Goal: Navigation & Orientation: Find specific page/section

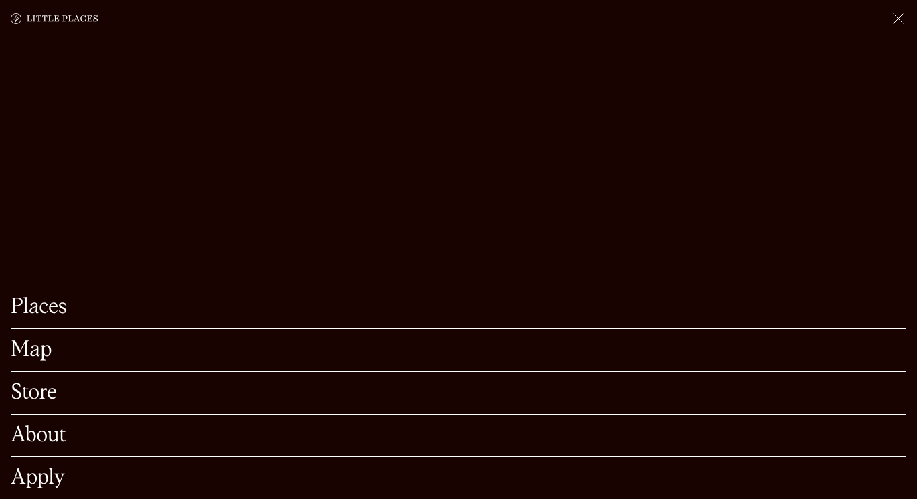
scroll to position [535, 0]
click at [894, 18] on img at bounding box center [898, 19] width 16 height 16
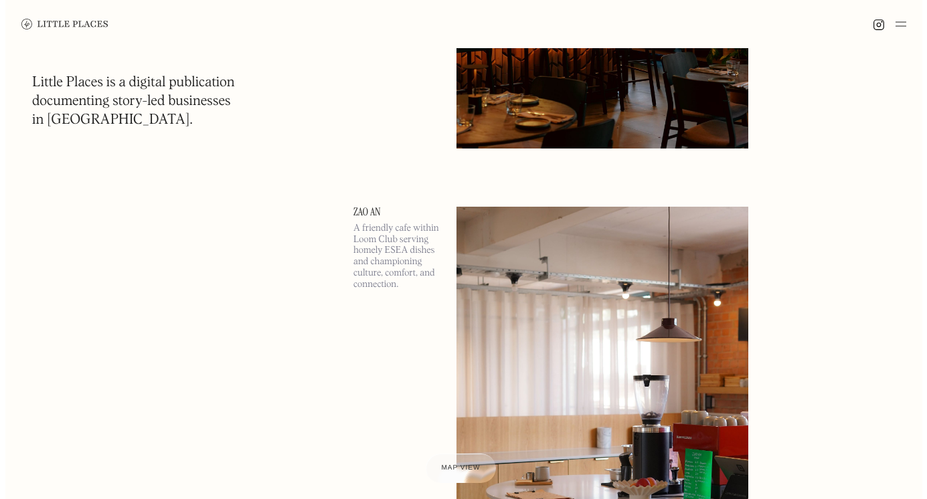
scroll to position [0, 0]
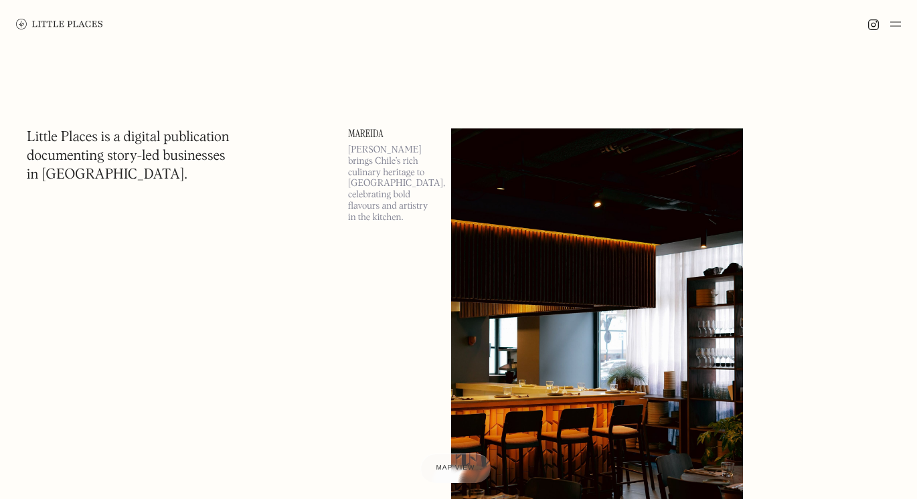
click at [369, 132] on link "Mareida" at bounding box center [391, 134] width 87 height 11
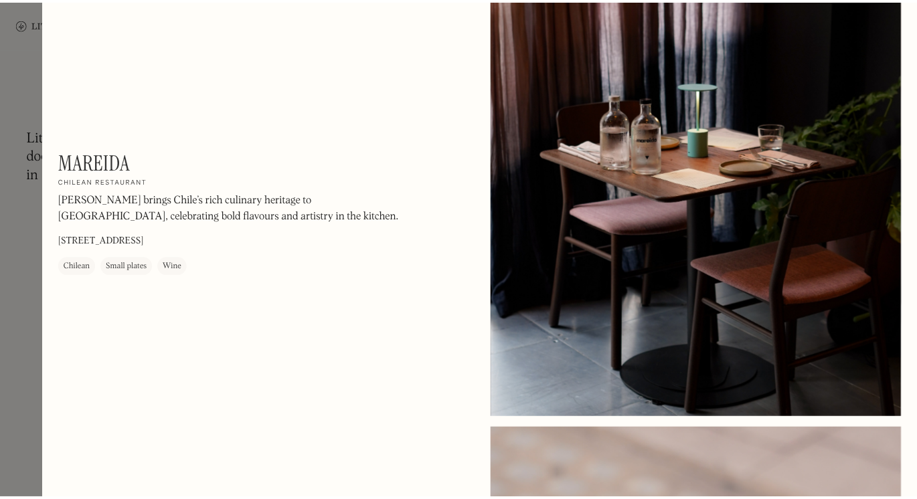
scroll to position [870, 0]
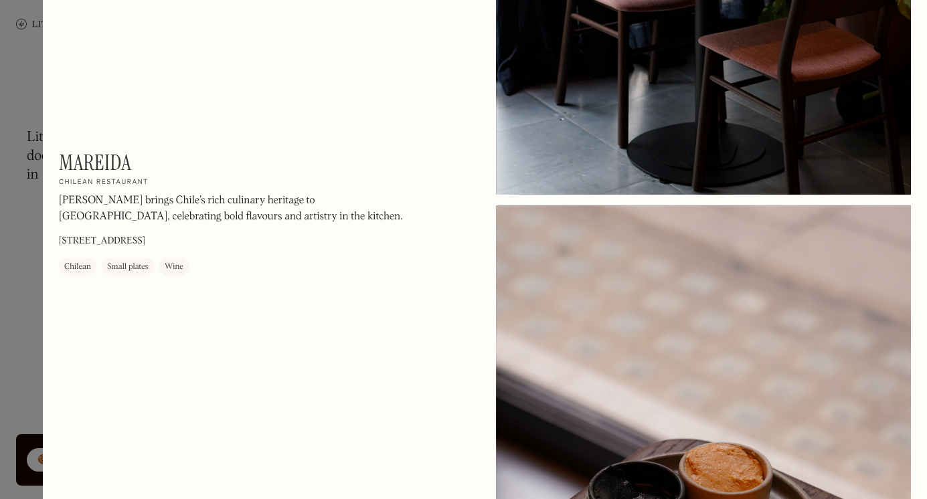
click at [28, 299] on div at bounding box center [463, 249] width 927 height 499
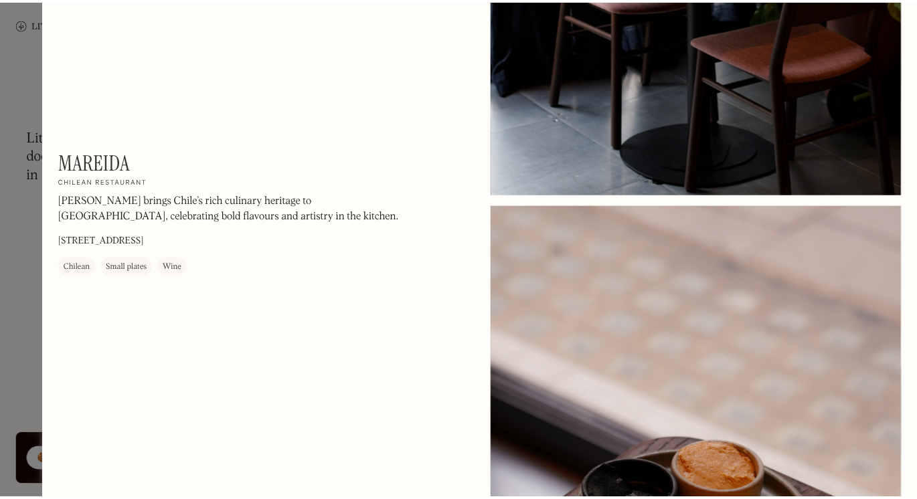
scroll to position [863, 0]
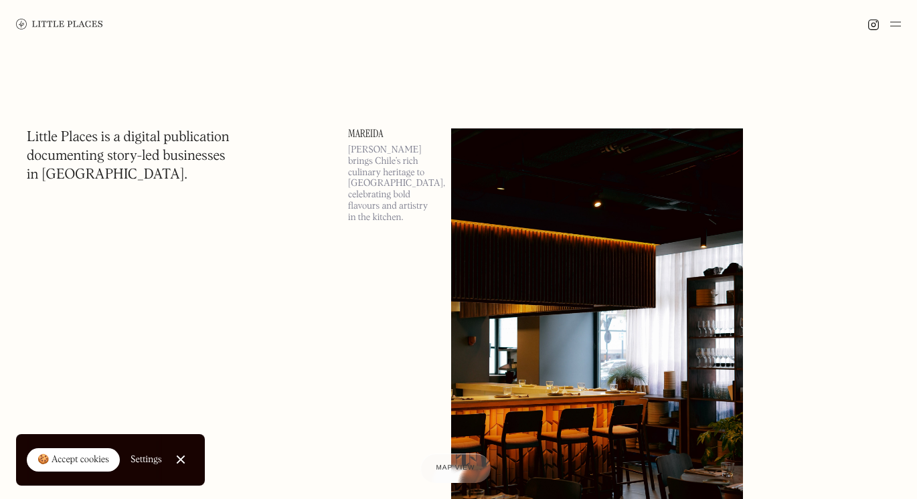
click at [899, 27] on img at bounding box center [895, 24] width 11 height 16
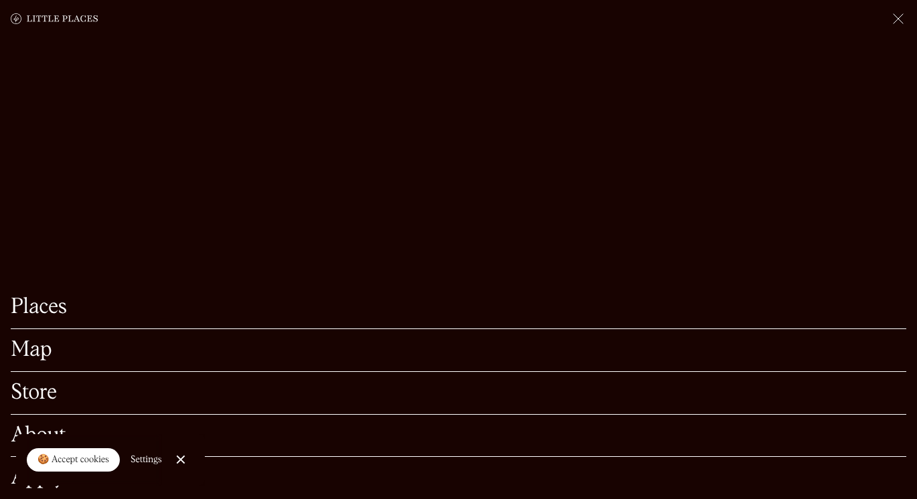
scroll to position [402, 0]
drag, startPoint x: 185, startPoint y: 460, endPoint x: 150, endPoint y: 427, distance: 48.8
click at [185, 460] on link "Close Cookie Popup" at bounding box center [180, 459] width 27 height 27
click at [25, 340] on link "Map" at bounding box center [459, 350] width 896 height 21
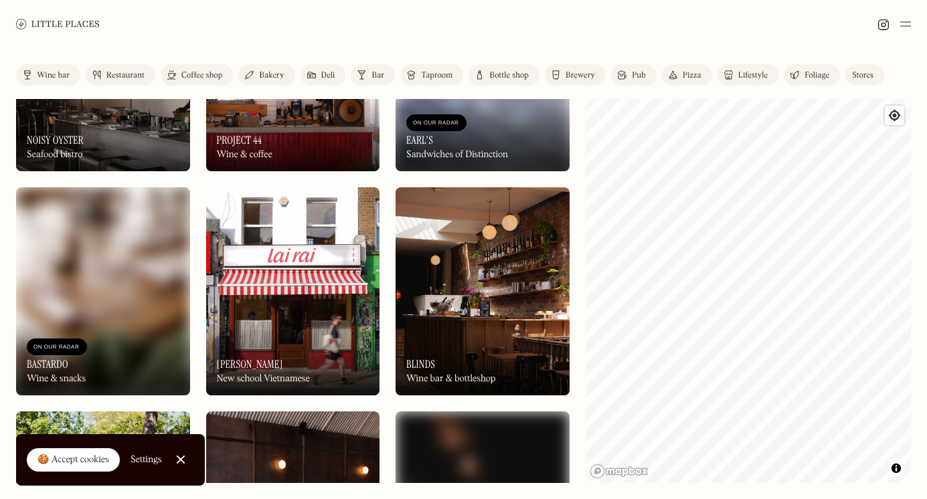
scroll to position [1272, 0]
